Goal: Transaction & Acquisition: Purchase product/service

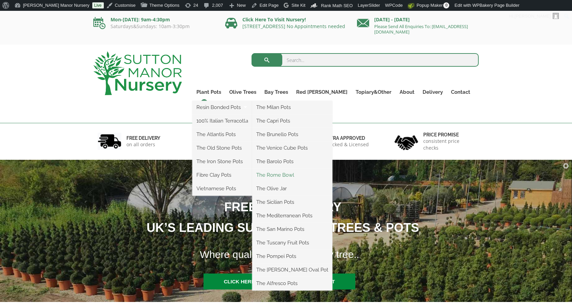
click at [296, 171] on link "The Rome Bowl" at bounding box center [292, 175] width 80 height 10
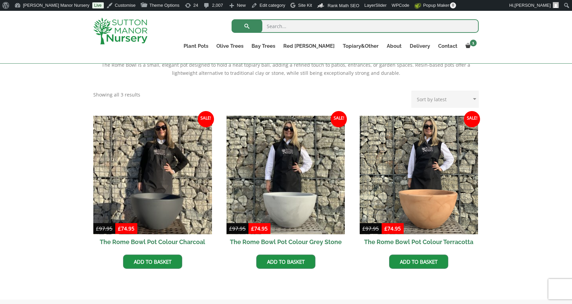
click at [296, 171] on img at bounding box center [286, 175] width 119 height 119
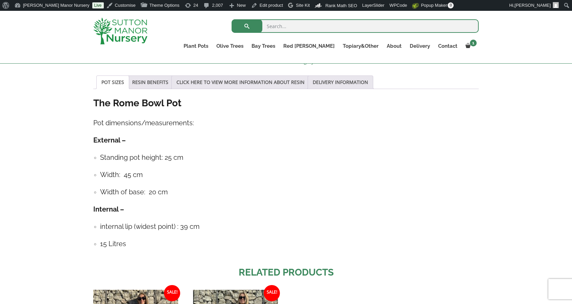
scroll to position [480, 0]
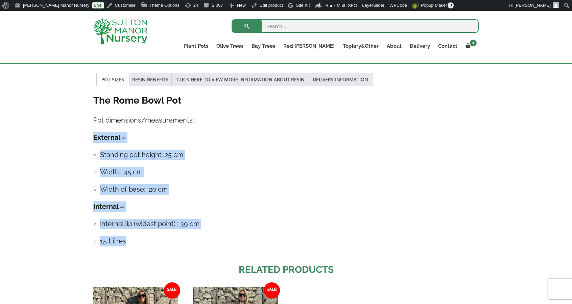
drag, startPoint x: 93, startPoint y: 123, endPoint x: 137, endPoint y: 222, distance: 108.3
click at [137, 222] on div "Add plant food to your order? Please select an option (x1) 1k Bag (£15.00) (x2)…" at bounding box center [286, 71] width 396 height 778
copy div "External – Standing pot height: 25 cm Width: 45 cm Width of base: 20 cm Interna…"
click at [134, 25] on img at bounding box center [120, 31] width 54 height 27
